Goal: Transaction & Acquisition: Book appointment/travel/reservation

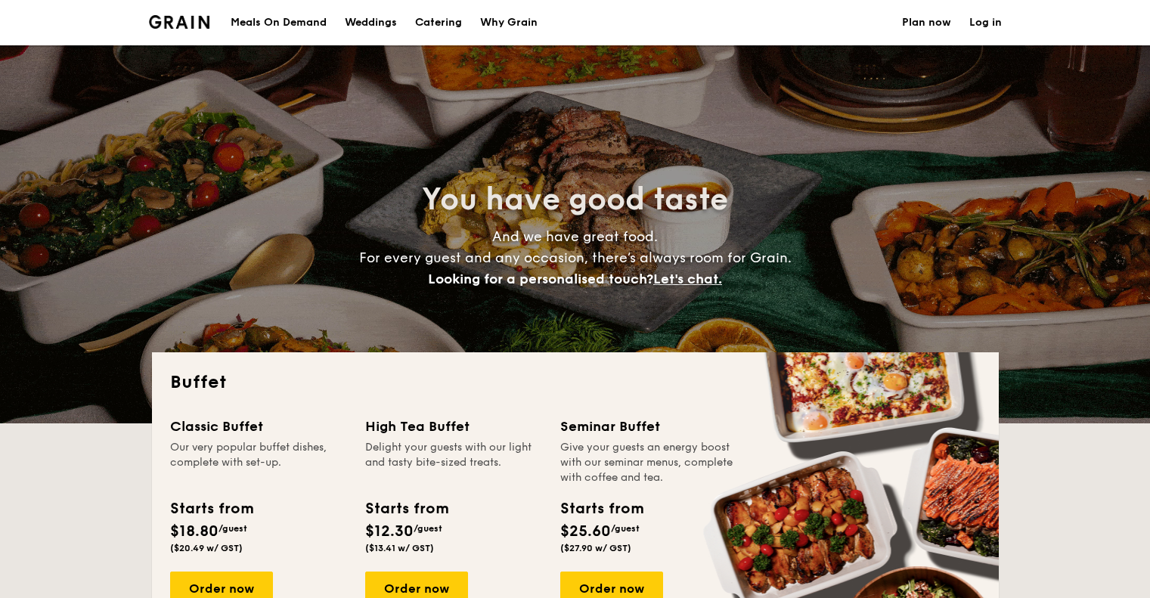
select select
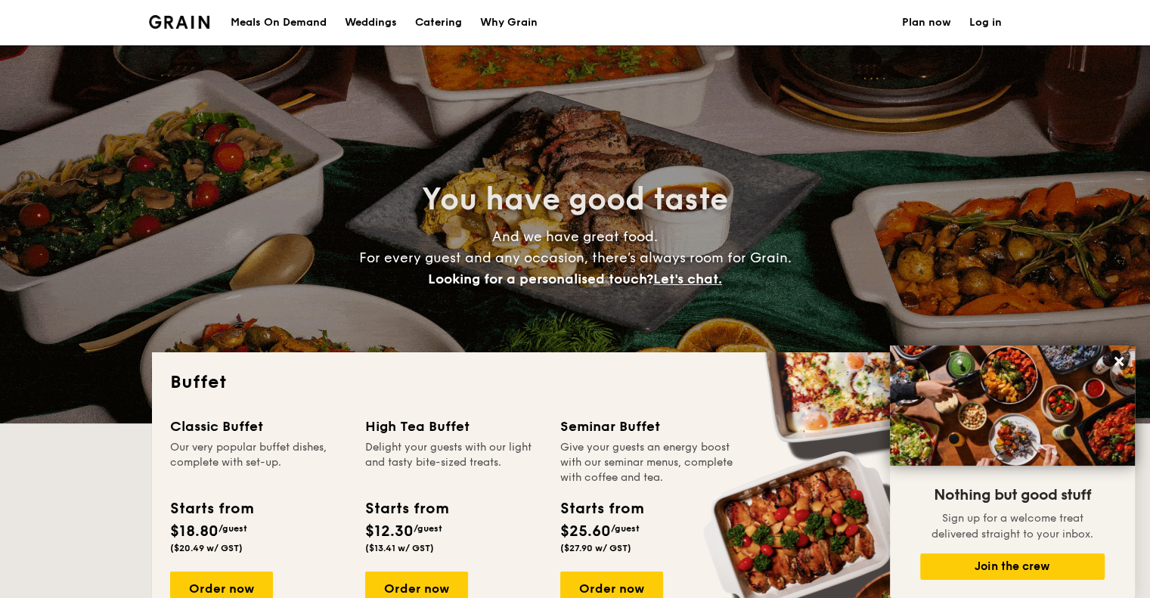
click at [445, 20] on h1 "Catering" at bounding box center [438, 22] width 47 height 45
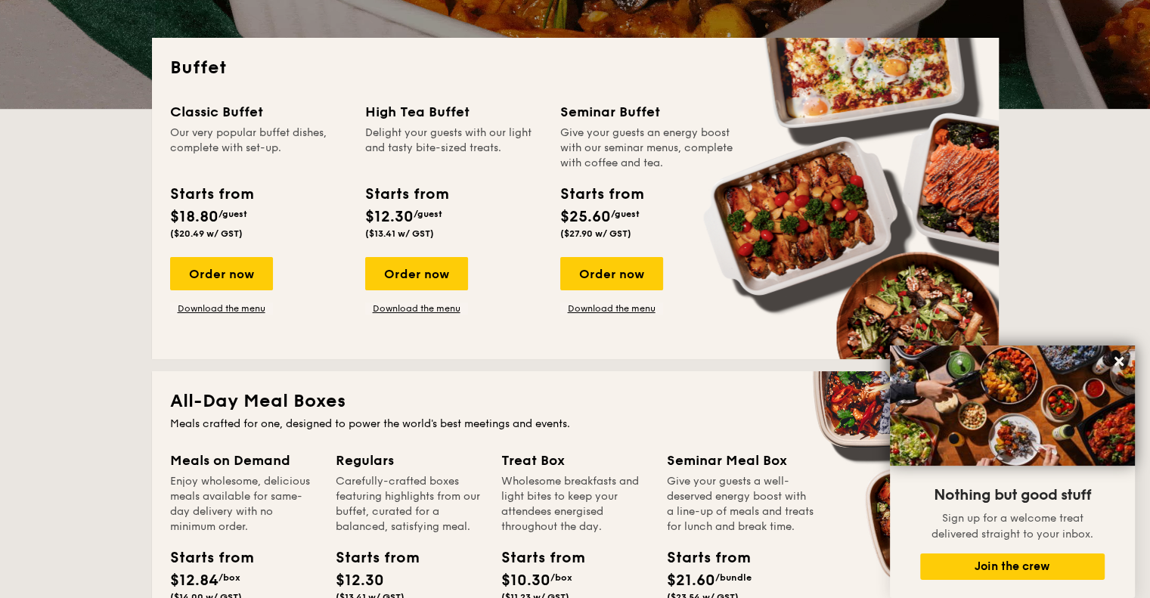
scroll to position [378, 0]
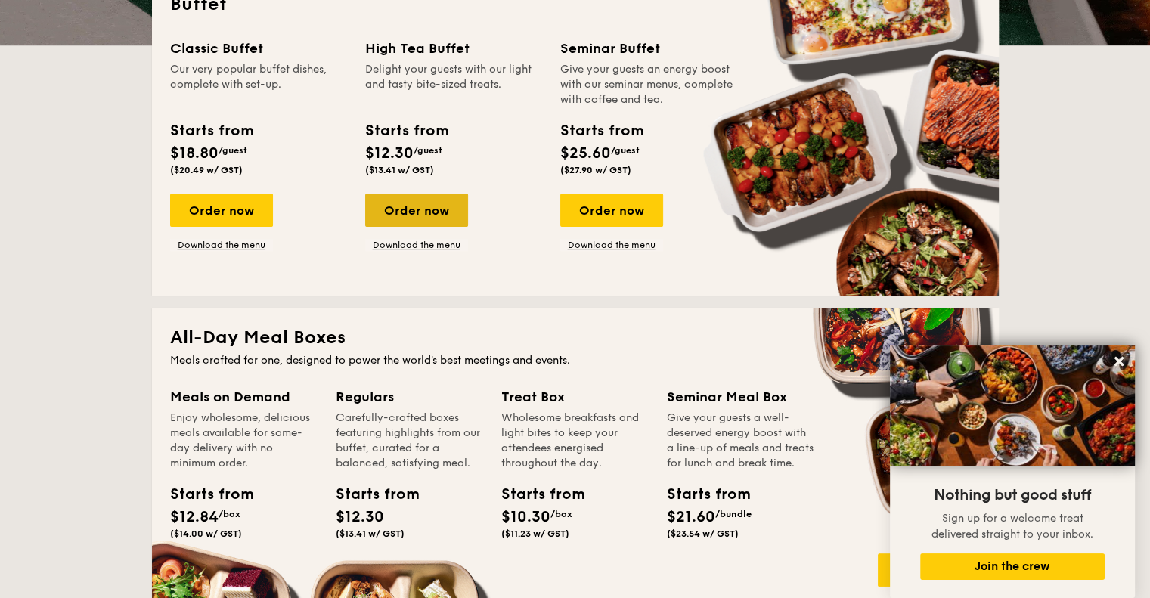
click at [439, 217] on div "Order now" at bounding box center [416, 210] width 103 height 33
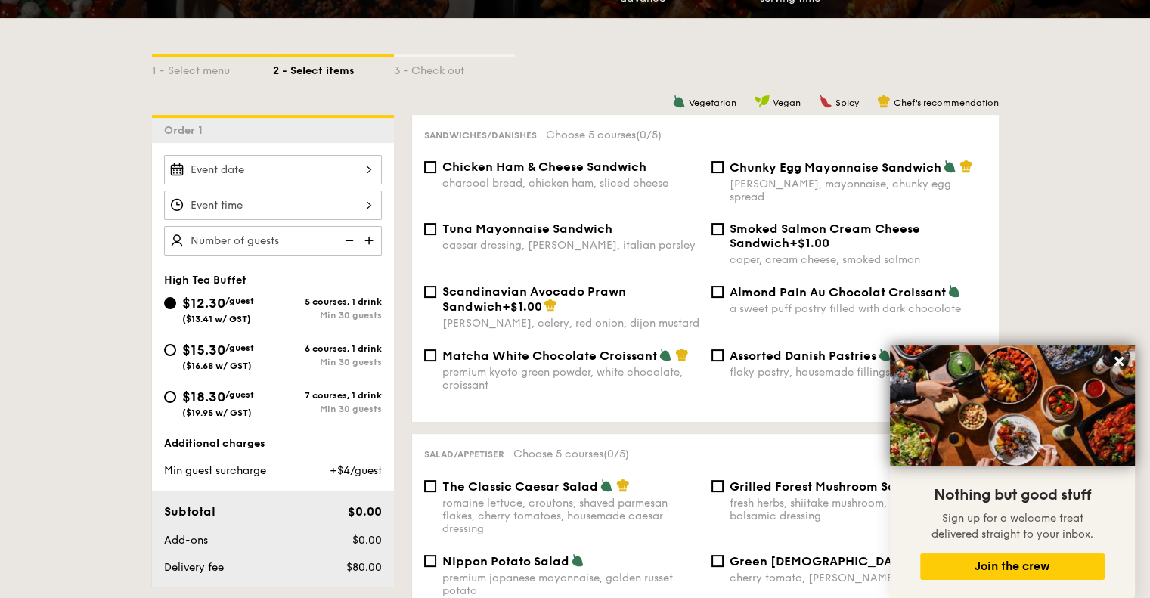
scroll to position [378, 0]
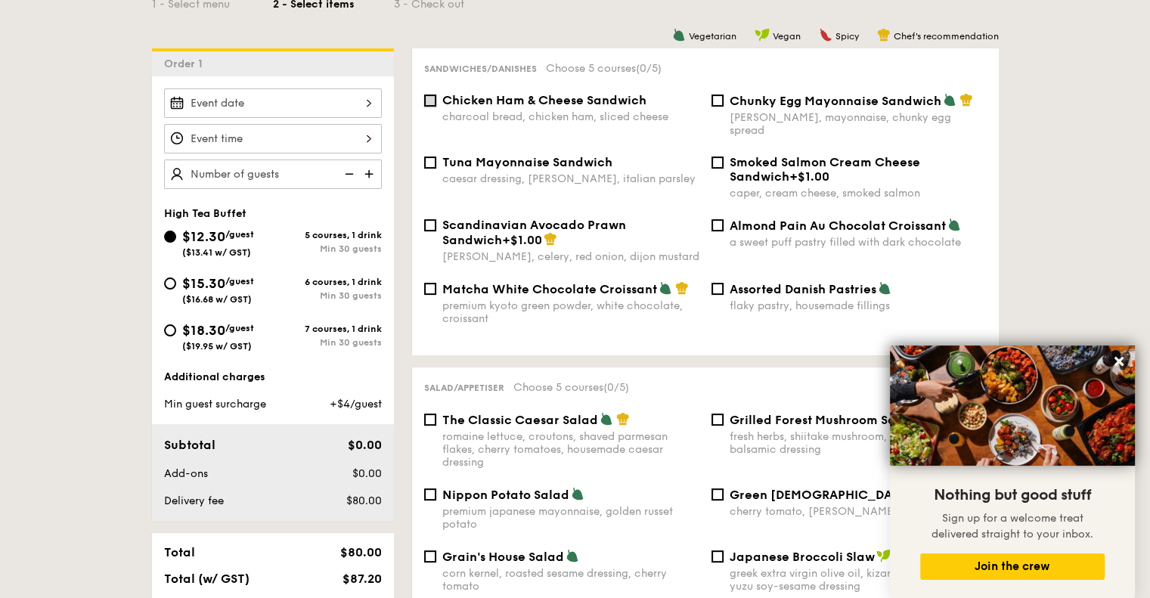
click at [432, 99] on input "Chicken Ham & Cheese Sandwich charcoal bread, chicken ham, sliced cheese" at bounding box center [430, 101] width 12 height 12
checkbox input "true"
click at [711, 219] on input "Almond Pain Au Chocolat Croissant a sweet puff pastry filled with dark chocolate" at bounding box center [717, 225] width 12 height 12
checkbox input "true"
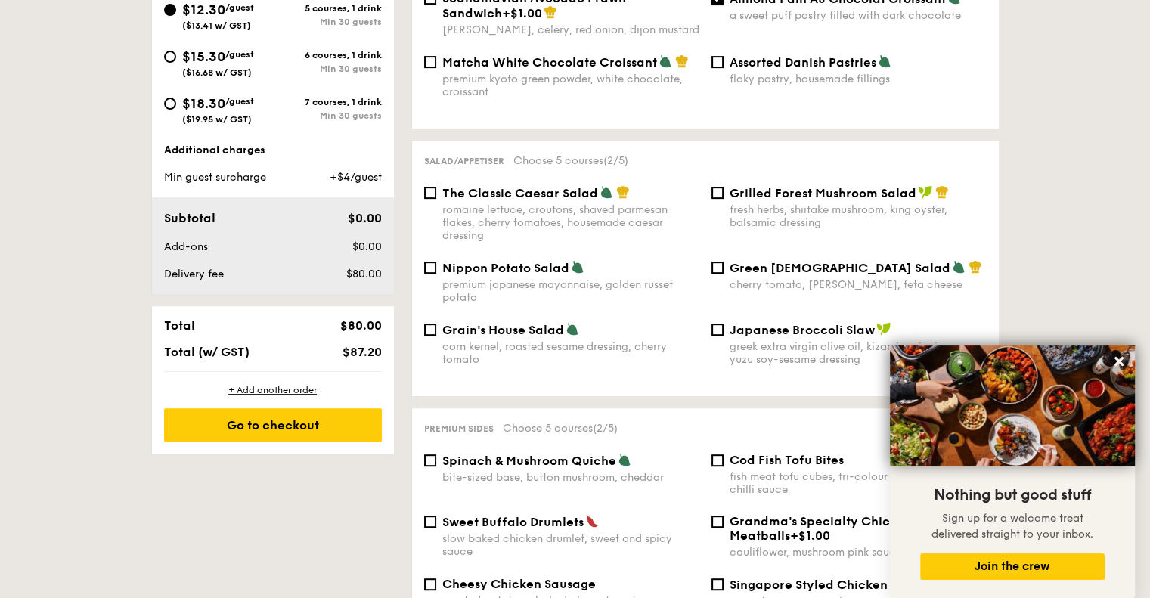
scroll to position [630, 0]
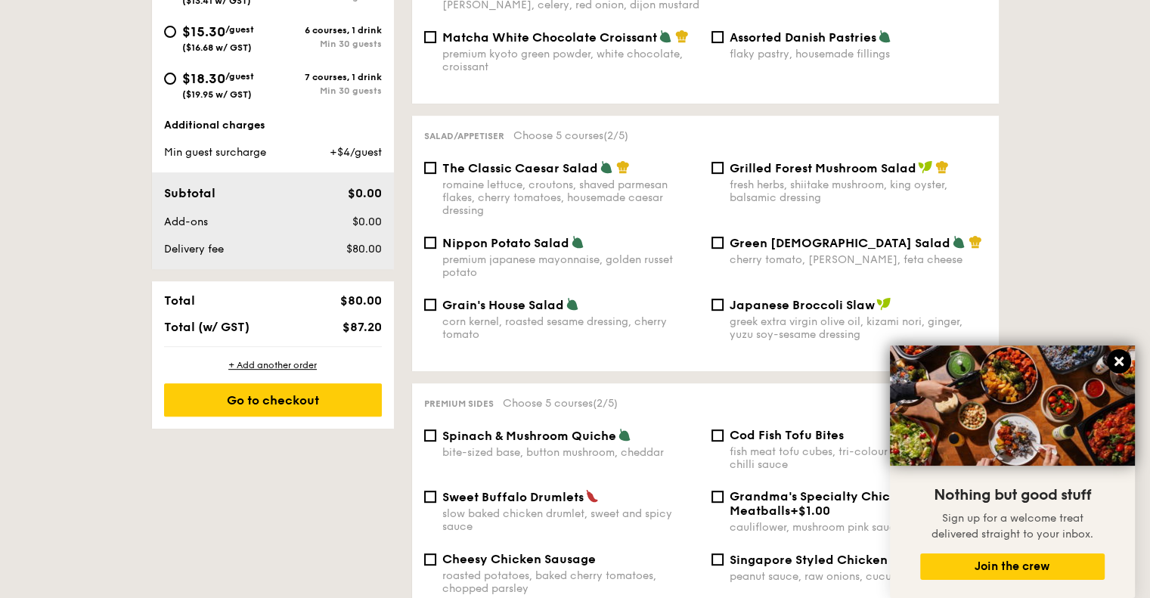
click at [1117, 368] on icon at bounding box center [1119, 362] width 14 height 14
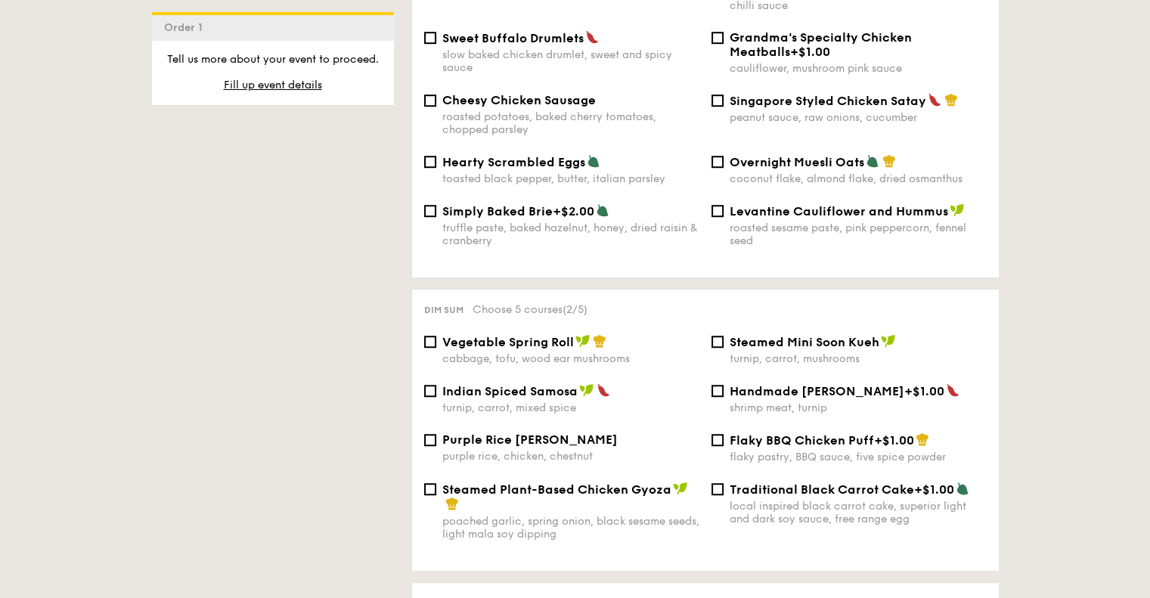
scroll to position [1134, 0]
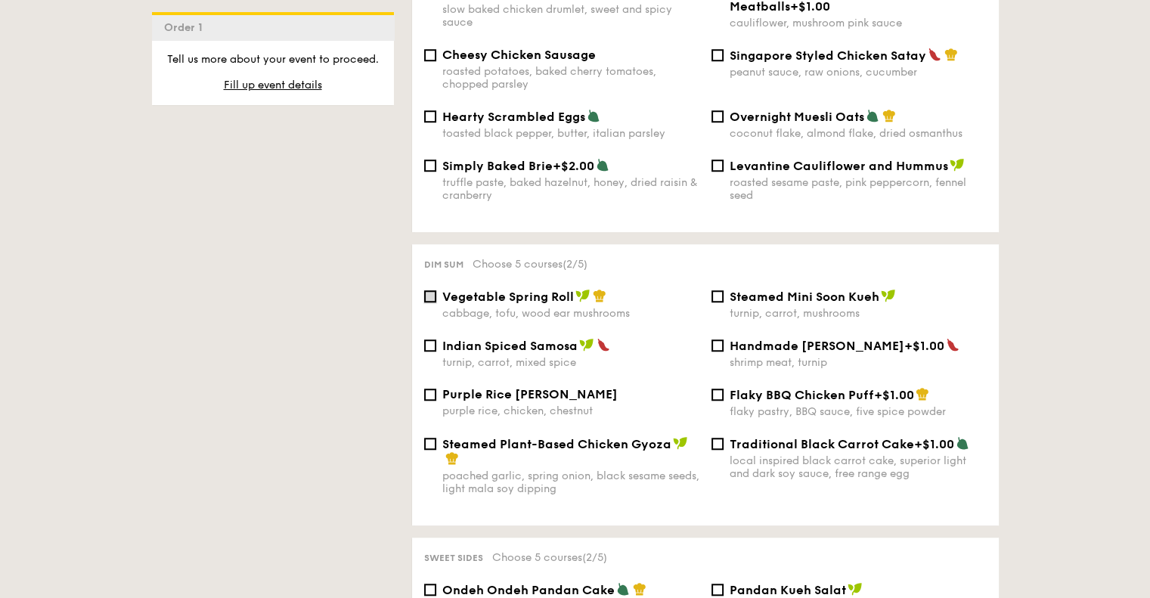
click at [429, 295] on input "Vegetable Spring Roll cabbage, tofu, wood ear mushrooms" at bounding box center [430, 296] width 12 height 12
checkbox input "true"
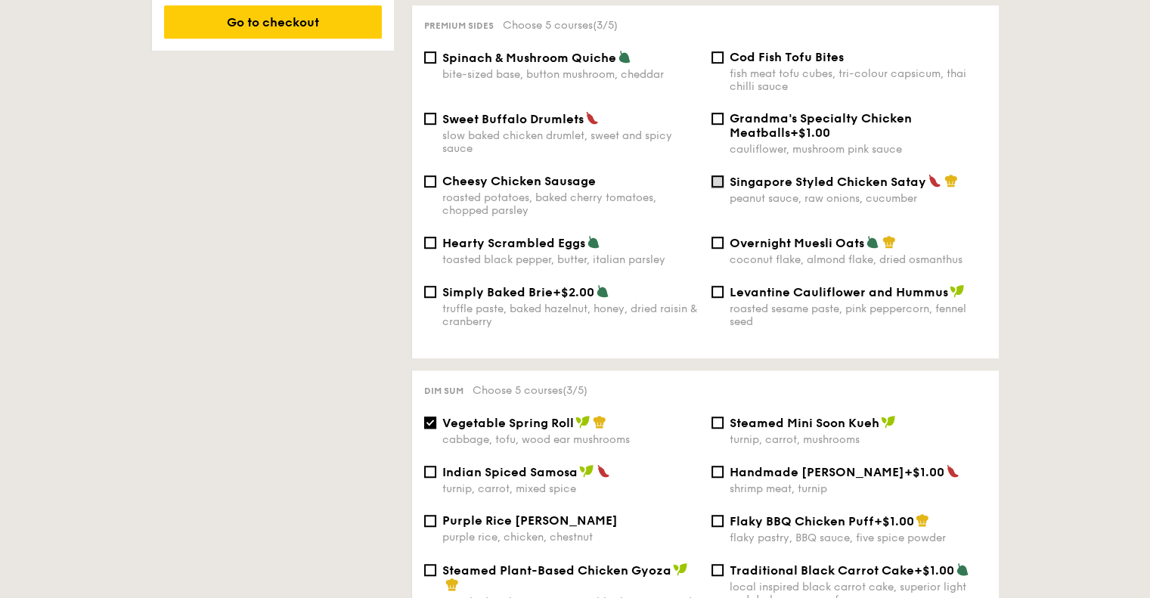
click at [718, 178] on input "Singapore Styled Chicken Satay peanut sauce, raw onions, cucumber" at bounding box center [717, 181] width 12 height 12
checkbox input "true"
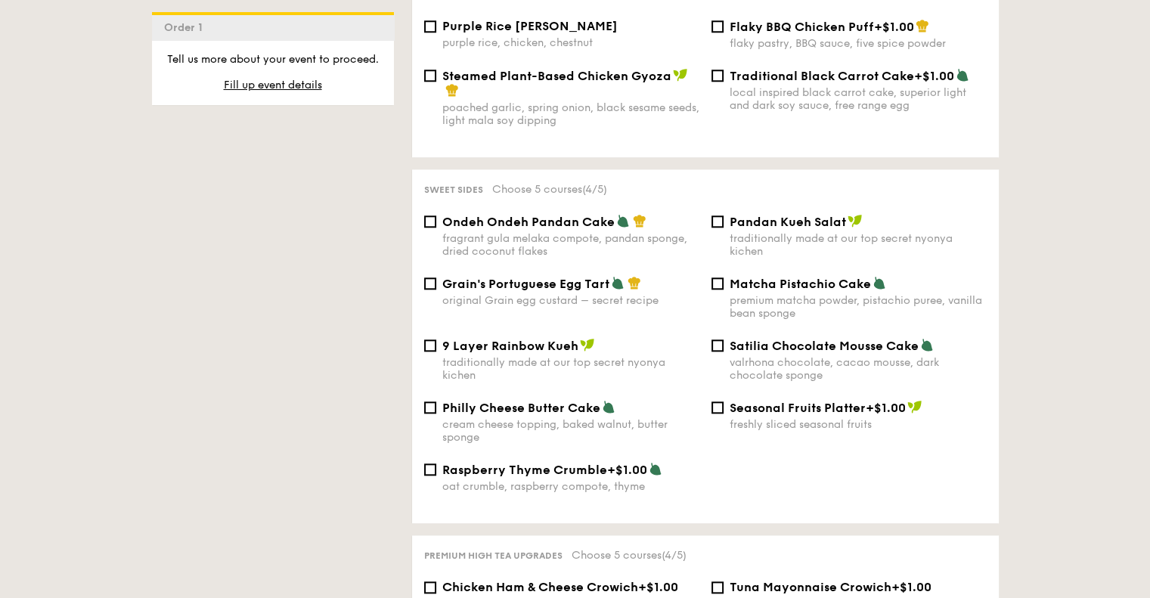
scroll to position [1512, 0]
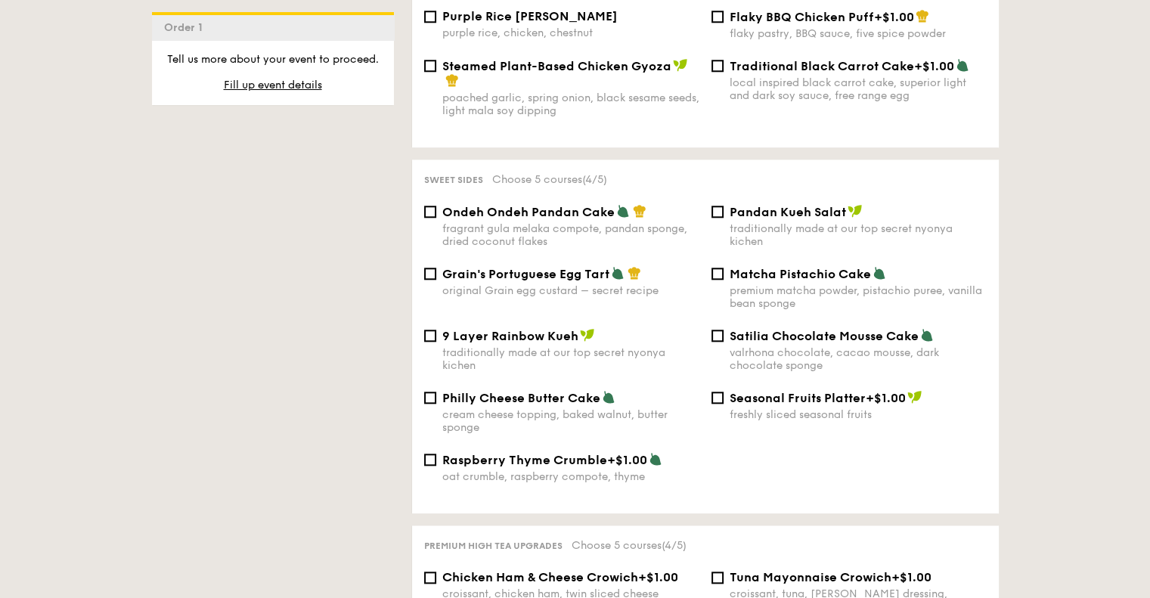
click at [722, 222] on div "Pandan Kueh Salat traditionally made at our top secret nyonya kichen" at bounding box center [848, 226] width 287 height 44
click at [722, 218] on input "Pandan Kueh Salat traditionally made at our top secret nyonya kichen" at bounding box center [717, 212] width 12 height 12
checkbox input "true"
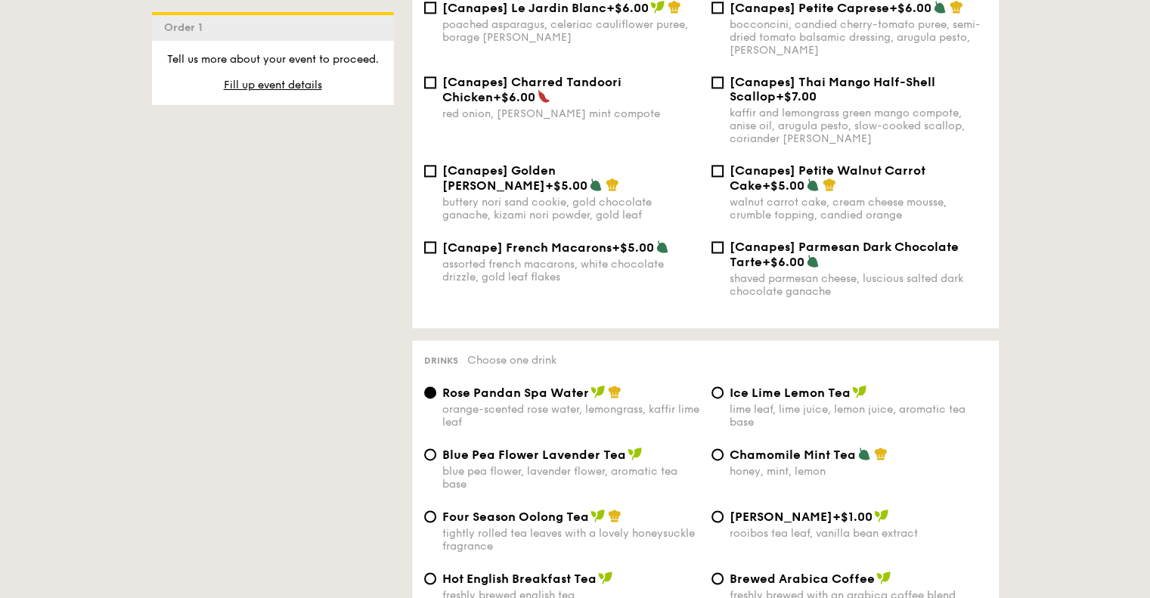
scroll to position [2268, 0]
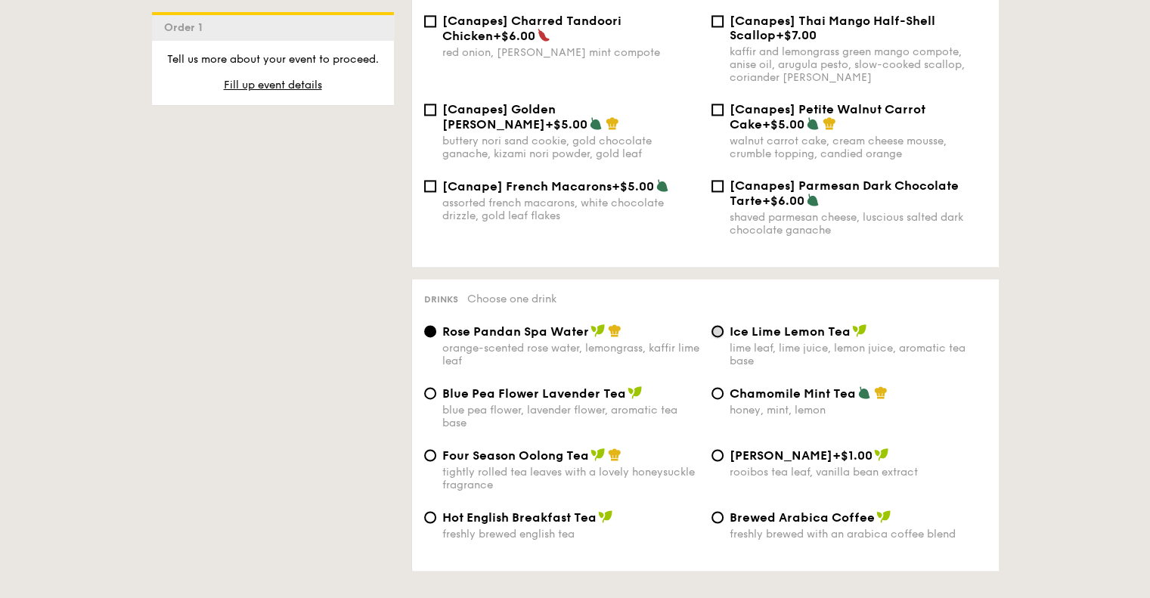
click at [719, 332] on input "Ice Lime Lemon Tea lime leaf, lime juice, lemon juice, aromatic tea base" at bounding box center [717, 331] width 12 height 12
radio input "true"
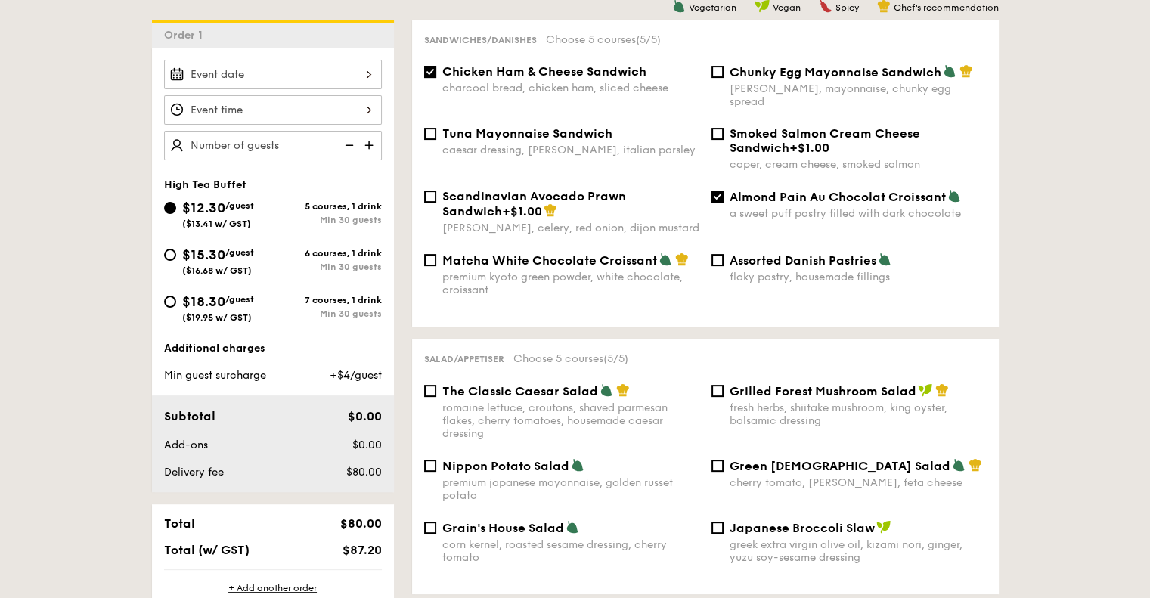
scroll to position [378, 0]
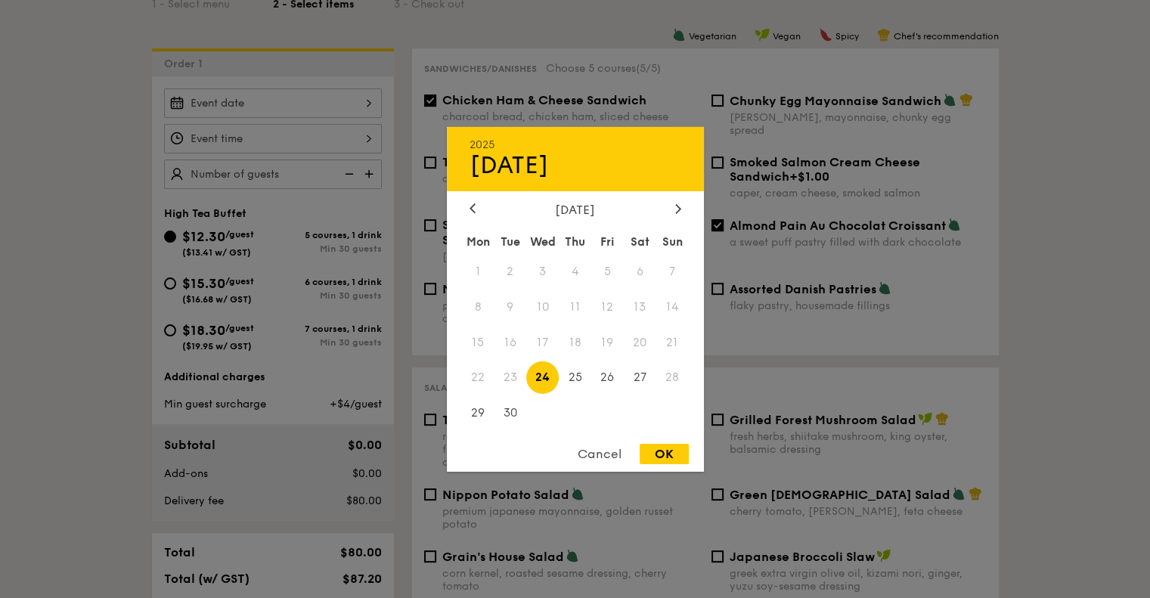
click at [295, 106] on div "2025 Sep [DATE] Tue Wed Thu Fri Sat Sun 1 2 3 4 5 6 7 8 9 10 11 12 13 14 15 16 …" at bounding box center [273, 102] width 218 height 29
click at [545, 381] on span "24" at bounding box center [542, 377] width 33 height 33
click at [656, 449] on div "OK" at bounding box center [664, 454] width 49 height 20
type input "[DATE]"
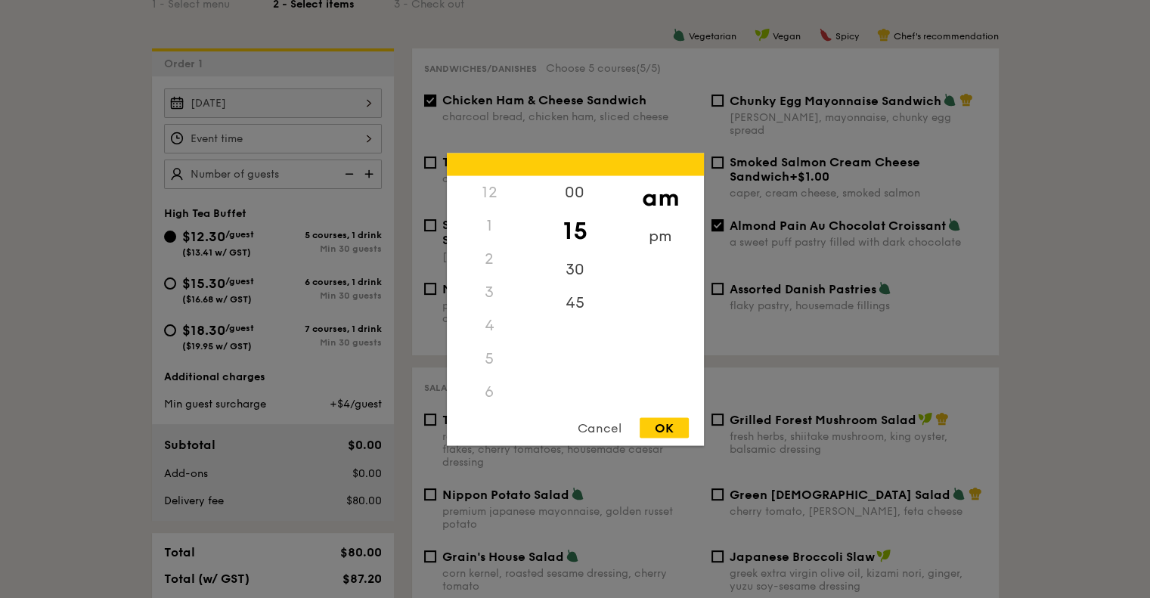
click at [367, 137] on div "12 1 2 3 4 5 6 7 8 9 10 11 00 15 30 45 am pm Cancel OK" at bounding box center [273, 138] width 218 height 29
click at [492, 224] on div "1" at bounding box center [489, 225] width 85 height 33
click at [580, 308] on div "45" at bounding box center [574, 308] width 85 height 44
click at [486, 226] on div "1" at bounding box center [489, 225] width 85 height 33
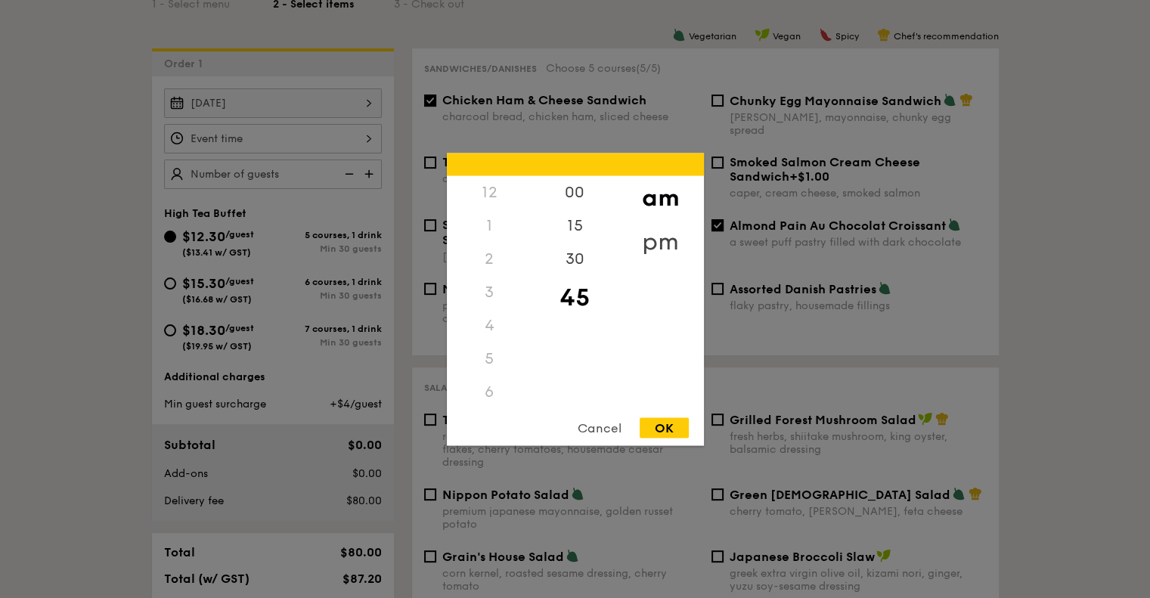
click at [652, 238] on div "pm" at bounding box center [660, 241] width 85 height 44
click at [484, 231] on div "1" at bounding box center [489, 231] width 85 height 44
click at [665, 423] on div "OK" at bounding box center [664, 427] width 49 height 20
type input "1:45PM"
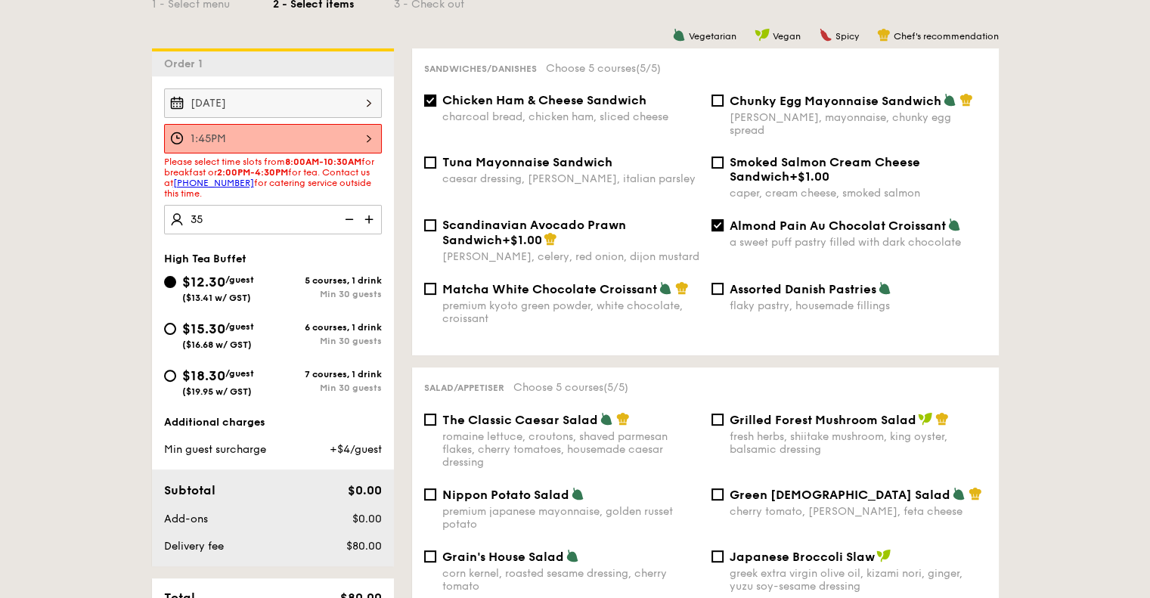
type input "35 guests"
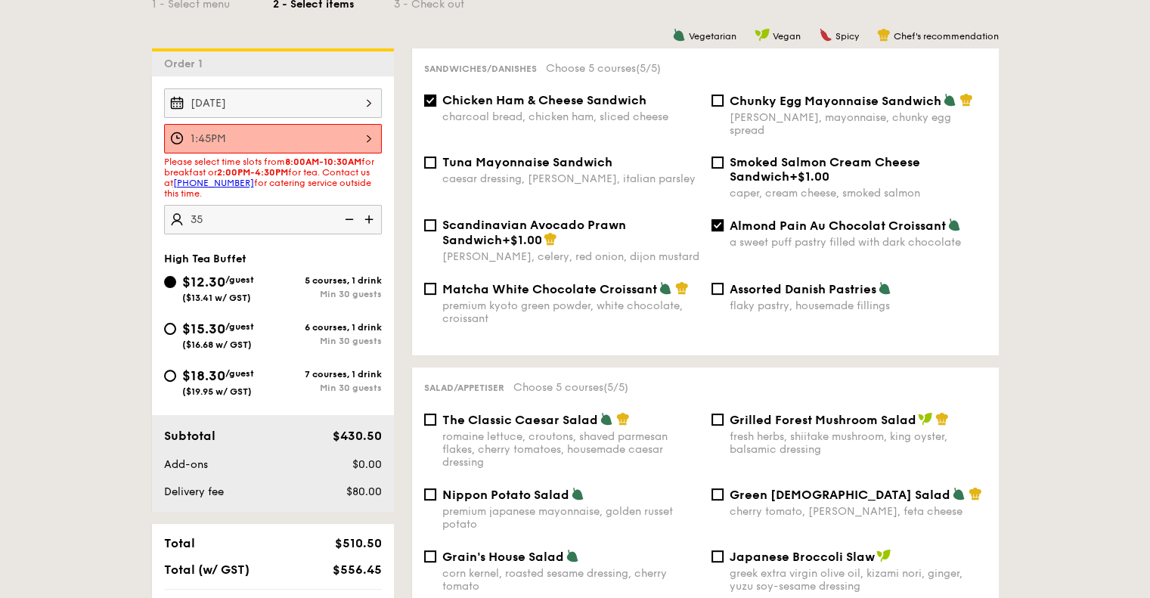
scroll to position [252, 0]
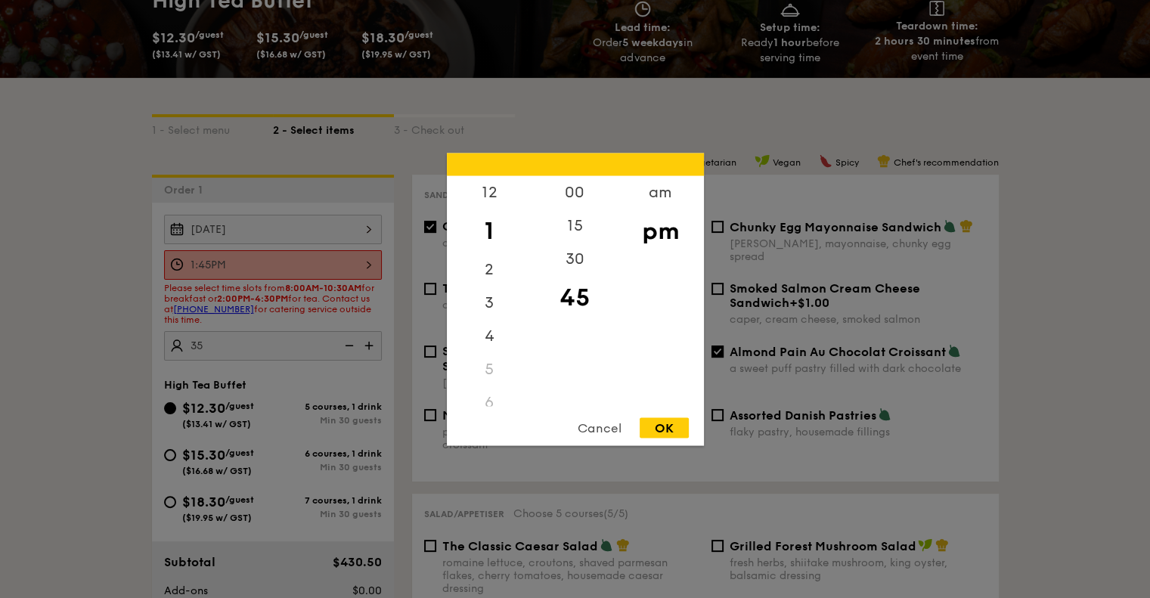
click at [369, 268] on div "1:45PM 12 1 2 3 4 5 6 7 8 9 10 11 00 15 30 45 am pm Cancel OK" at bounding box center [273, 264] width 218 height 29
click at [572, 262] on div "30" at bounding box center [574, 264] width 85 height 44
click at [660, 420] on div "OK" at bounding box center [664, 427] width 49 height 20
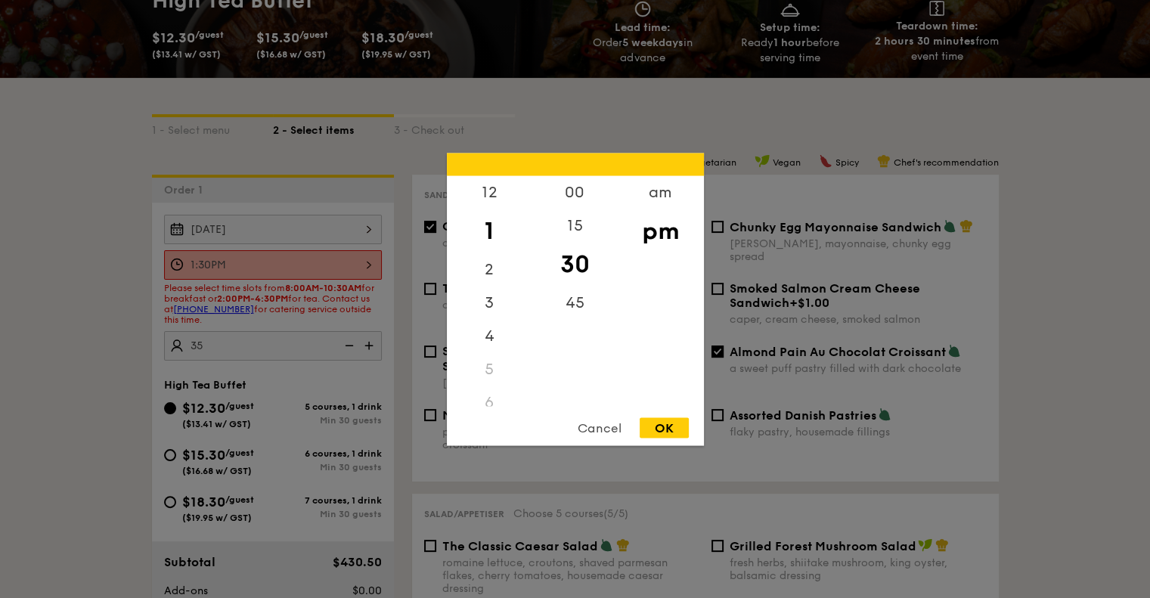
click at [366, 265] on div "1:30PM 12 1 2 3 4 5 6 7 8 9 10 11 00 15 30 45 am pm Cancel OK" at bounding box center [273, 264] width 218 height 29
click at [581, 302] on div "45" at bounding box center [574, 308] width 85 height 44
click at [677, 420] on div "OK" at bounding box center [664, 427] width 49 height 20
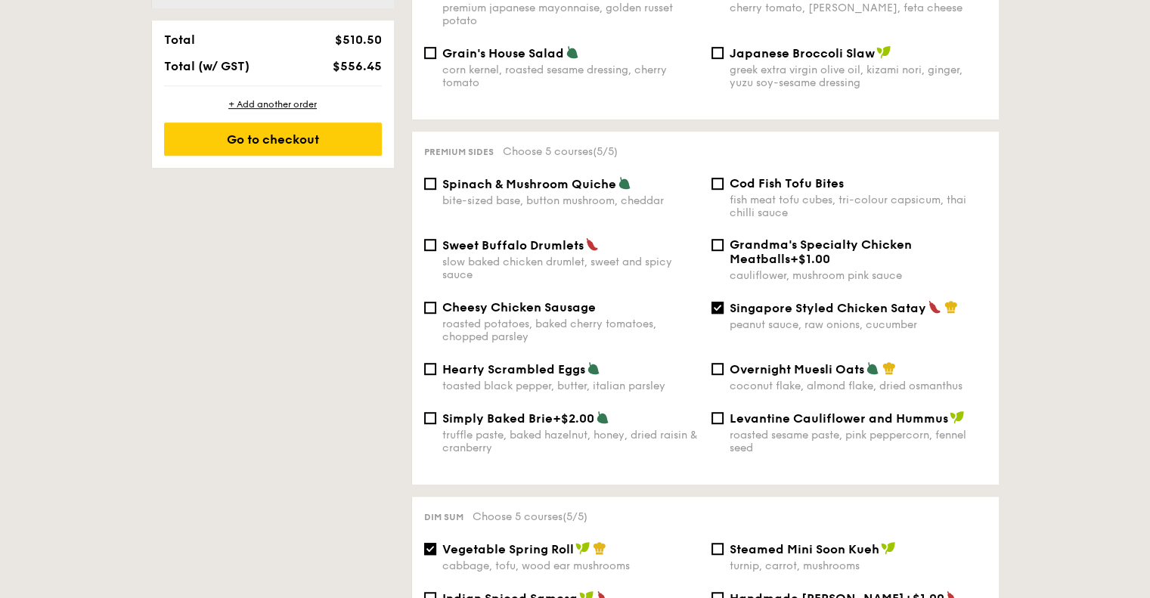
scroll to position [756, 0]
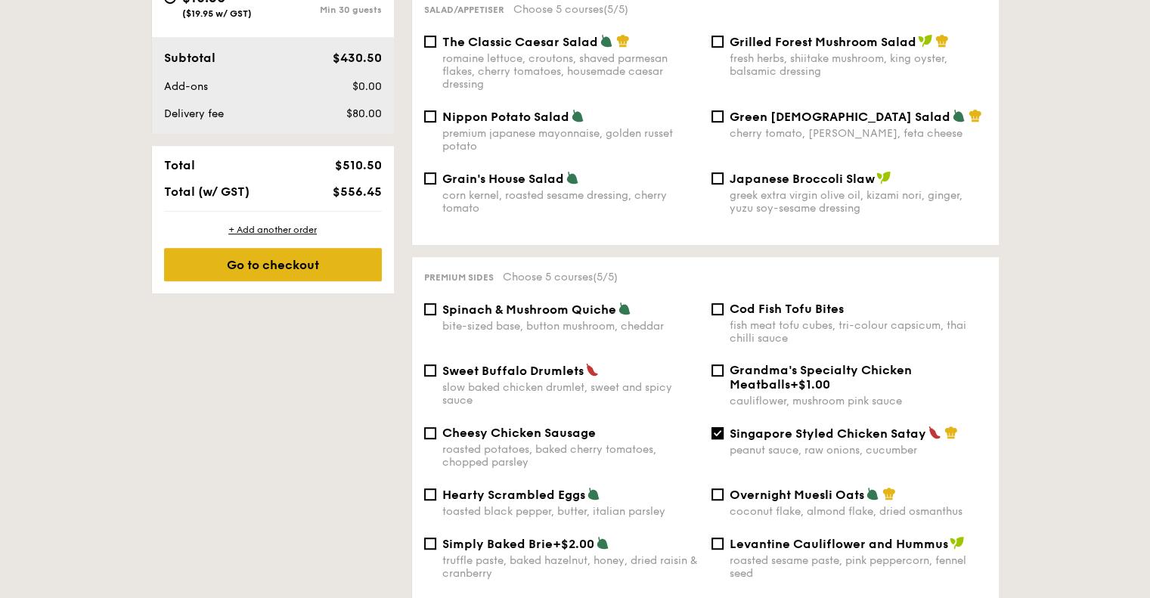
click at [292, 265] on div "Go to checkout" at bounding box center [273, 264] width 218 height 33
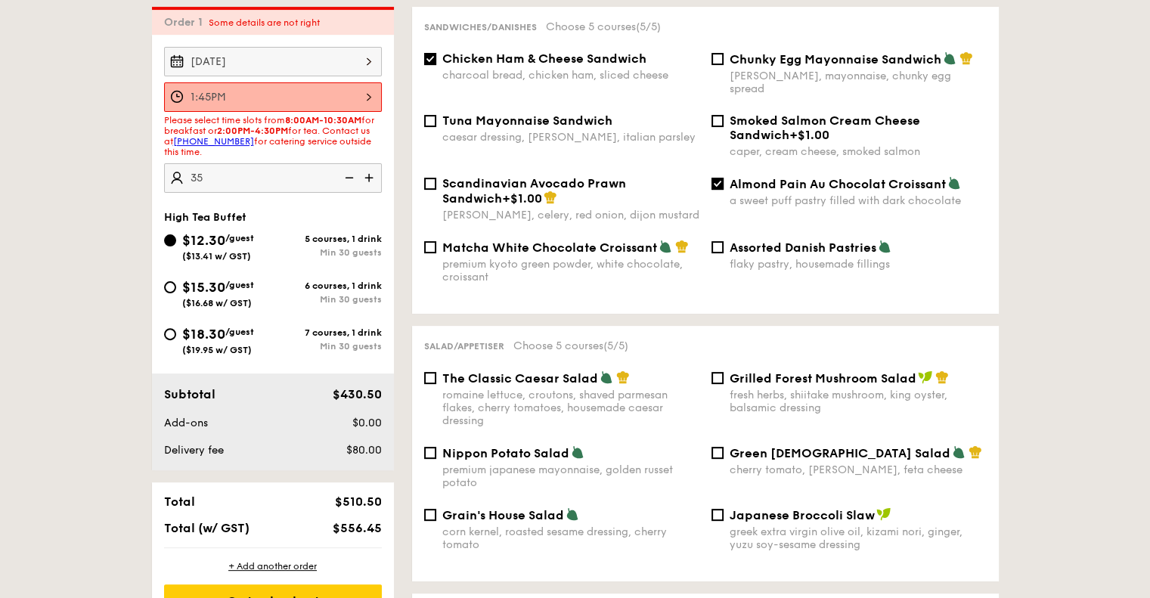
scroll to position [404, 0]
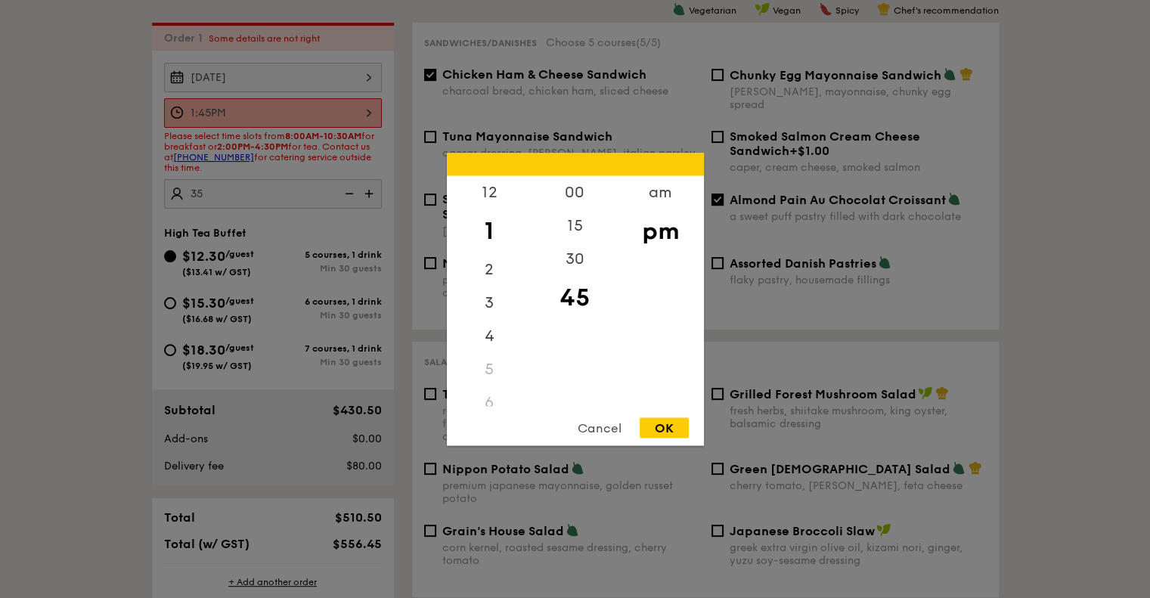
click at [363, 111] on div "1:45PM 12 1 2 3 4 5 6 7 8 9 10 11 00 15 30 45 am pm Cancel OK" at bounding box center [273, 112] width 218 height 29
drag, startPoint x: 489, startPoint y: 274, endPoint x: 547, endPoint y: 258, distance: 60.5
click at [490, 274] on div "2" at bounding box center [489, 269] width 85 height 33
click at [572, 193] on div "00" at bounding box center [574, 197] width 85 height 44
click at [665, 431] on div "OK" at bounding box center [664, 427] width 49 height 20
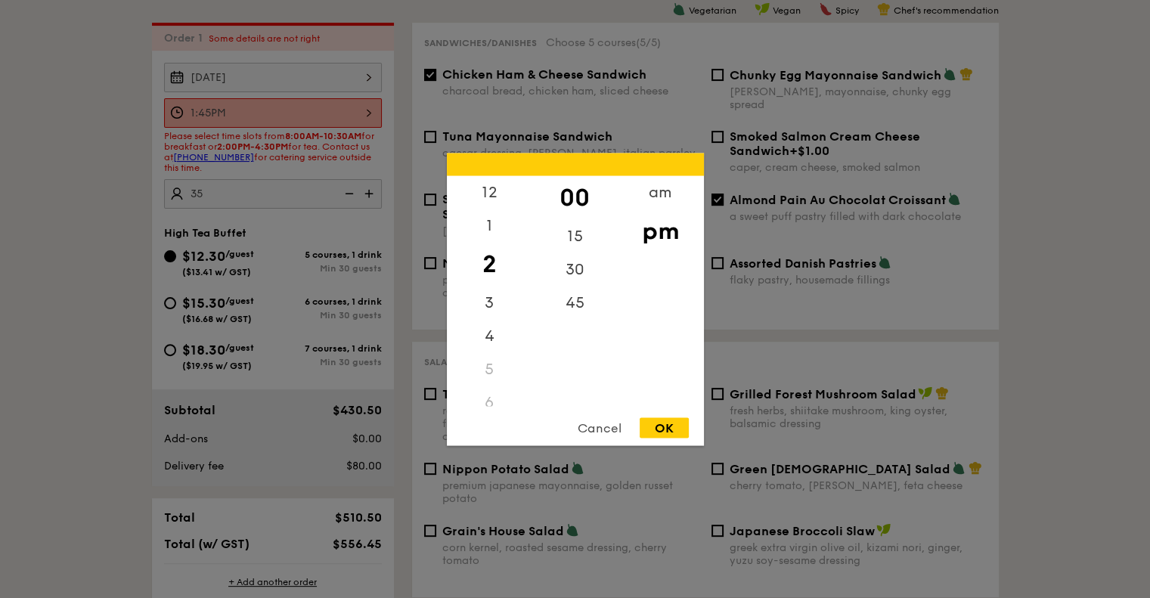
type input "2:00PM"
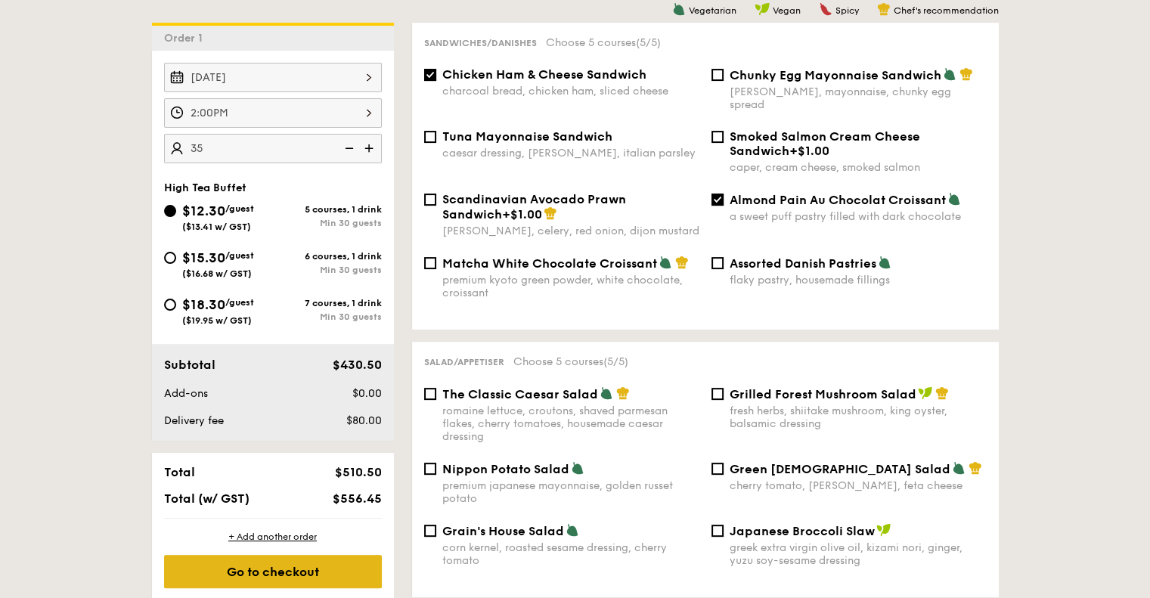
click at [259, 566] on div "Go to checkout" at bounding box center [273, 571] width 218 height 33
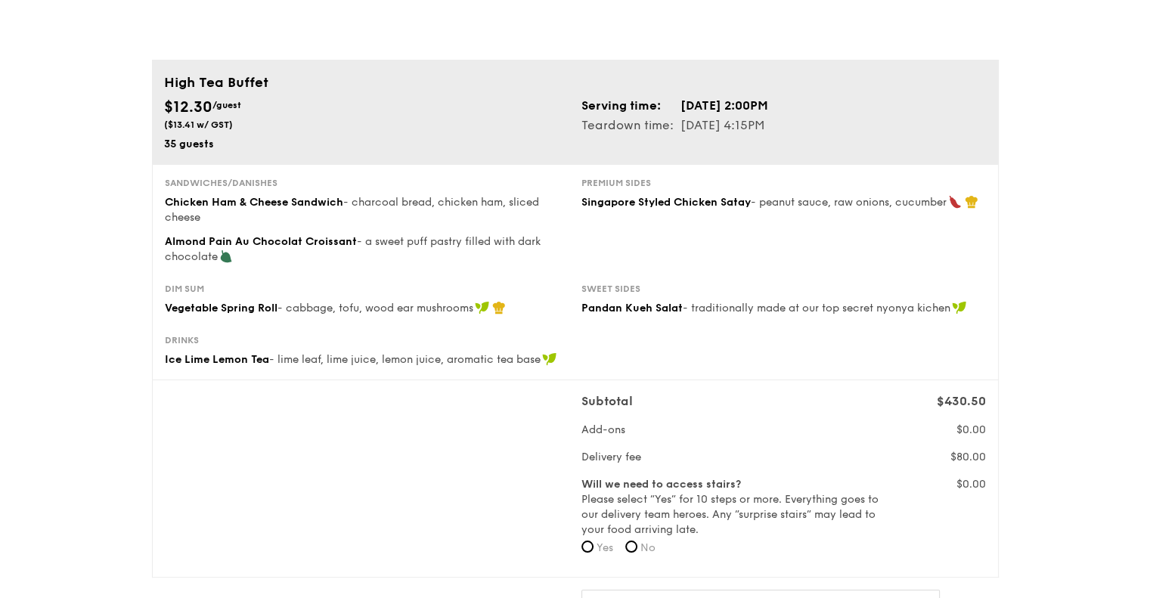
scroll to position [56, 0]
